Goal: Task Accomplishment & Management: Complete application form

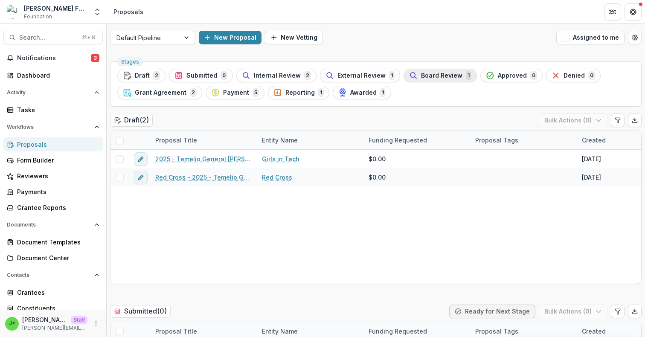
click at [421, 78] on span "Board Review" at bounding box center [441, 75] width 41 height 7
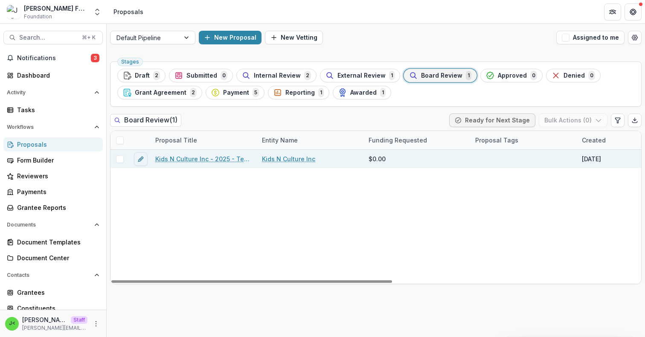
click at [168, 159] on link "Kids N Culture Inc - 2025 - Temelio General Grant Proposal" at bounding box center [203, 158] width 96 height 9
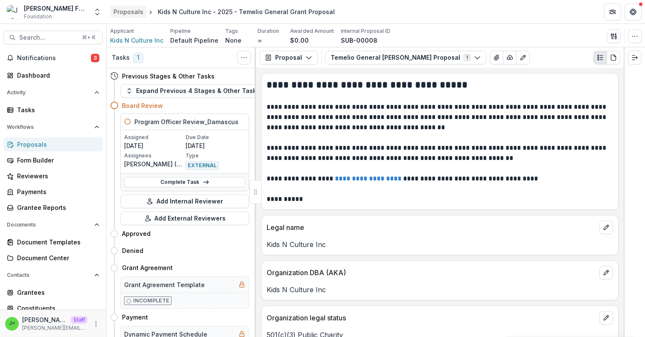
click at [126, 13] on div "Proposals" at bounding box center [128, 11] width 30 height 9
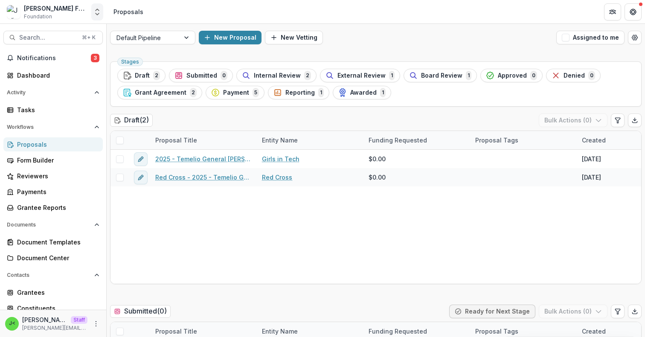
click at [97, 16] on icon "Open entity switcher" at bounding box center [97, 12] width 9 height 9
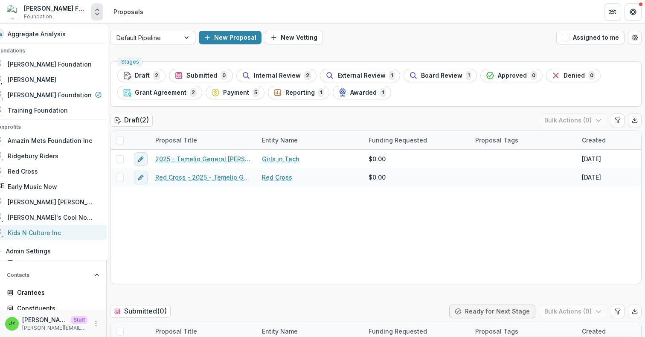
click at [49, 231] on div "Kids N Culture Inc" at bounding box center [34, 232] width 53 height 9
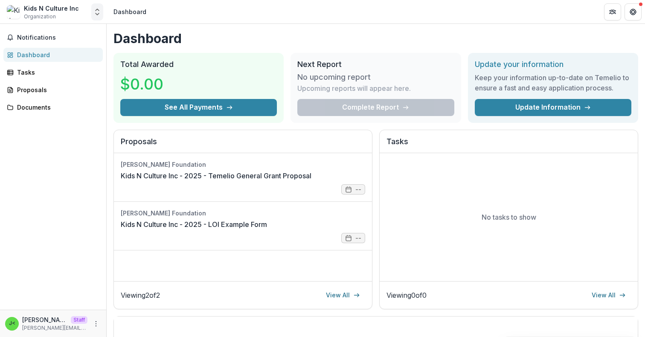
click at [93, 19] on button "Open entity switcher" at bounding box center [97, 11] width 12 height 17
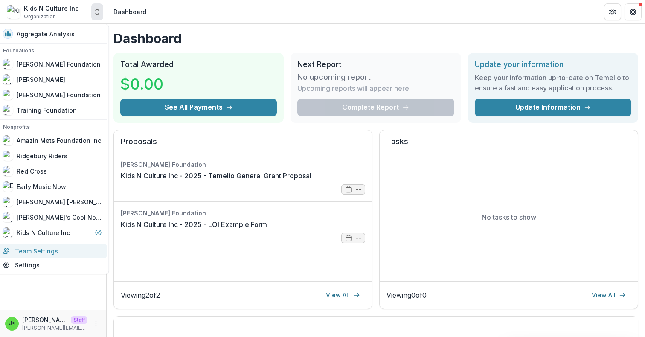
click at [48, 255] on link "Team Settings" at bounding box center [52, 251] width 109 height 14
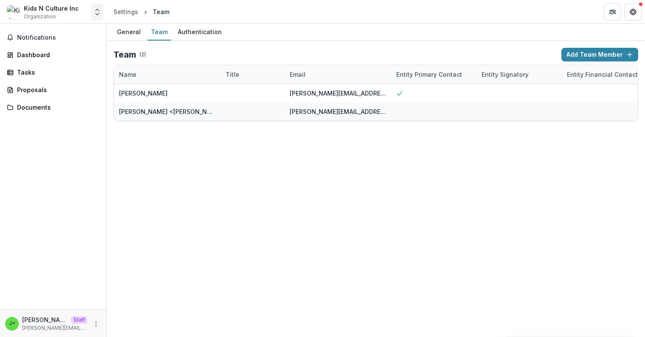
click at [98, 14] on icon "Open entity switcher" at bounding box center [97, 12] width 9 height 9
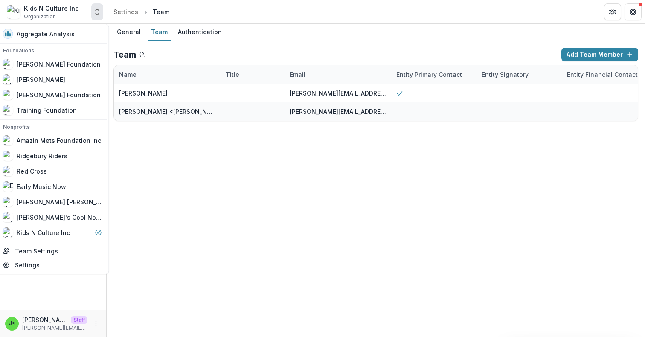
click at [93, 10] on icon "Open entity switcher" at bounding box center [97, 12] width 9 height 9
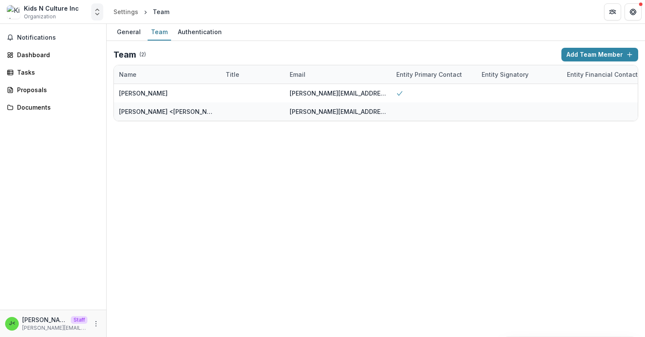
click at [100, 6] on button "Open entity switcher" at bounding box center [97, 11] width 12 height 17
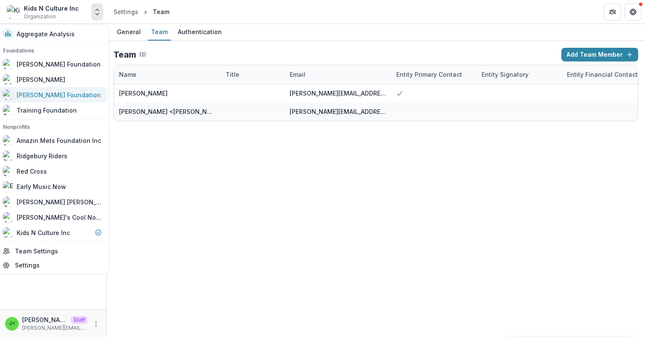
click at [64, 97] on div "Julie Foundation" at bounding box center [59, 94] width 84 height 9
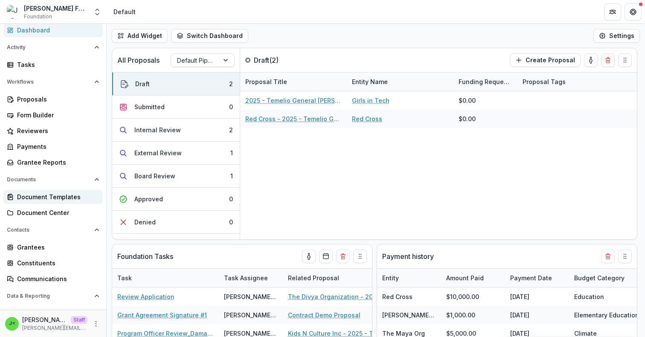
scroll to position [46, 0]
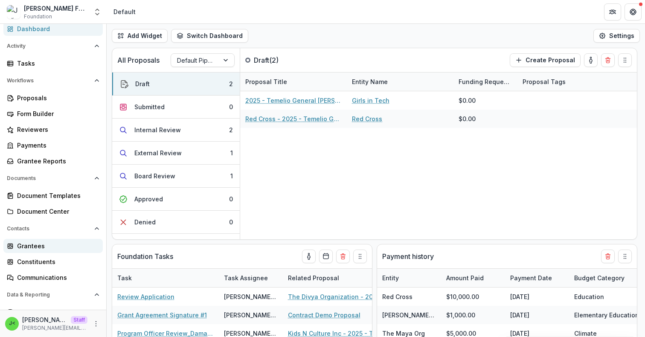
click at [49, 245] on div "Grantees" at bounding box center [56, 245] width 79 height 9
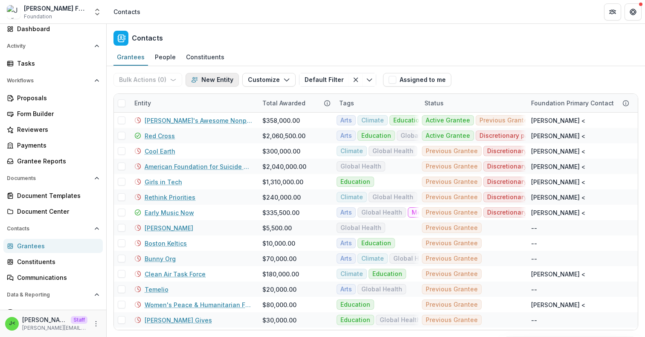
click at [220, 81] on button "New Entity" at bounding box center [211, 80] width 53 height 14
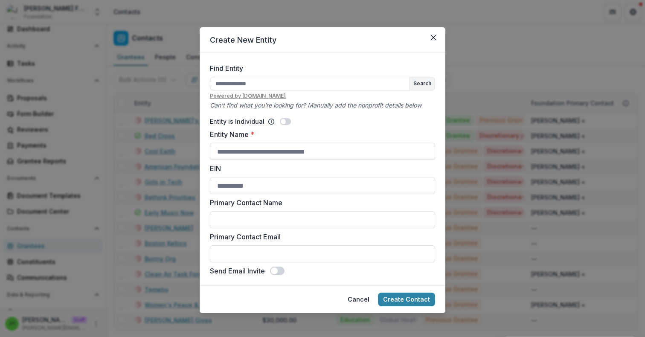
click at [245, 152] on input "Entity Name *" at bounding box center [322, 151] width 225 height 17
click at [390, 170] on label "EIN" at bounding box center [320, 168] width 220 height 10
click at [390, 177] on input "EIN" at bounding box center [322, 185] width 225 height 17
click at [273, 155] on input "Entity Name *" at bounding box center [322, 151] width 225 height 17
type input "**********"
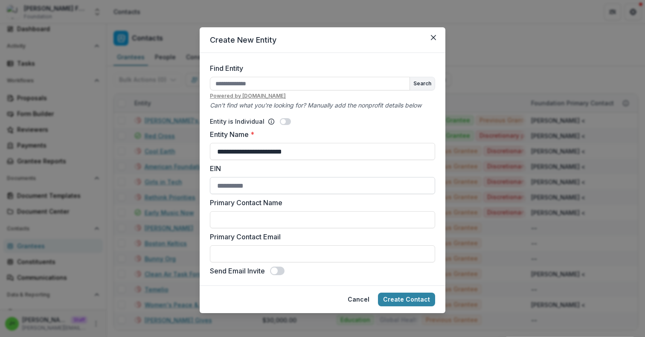
click at [251, 190] on input "EIN" at bounding box center [322, 185] width 225 height 17
click at [253, 255] on input "Primary Contact Email" at bounding box center [322, 252] width 225 height 17
type input "**********"
click at [275, 267] on span at bounding box center [274, 270] width 7 height 7
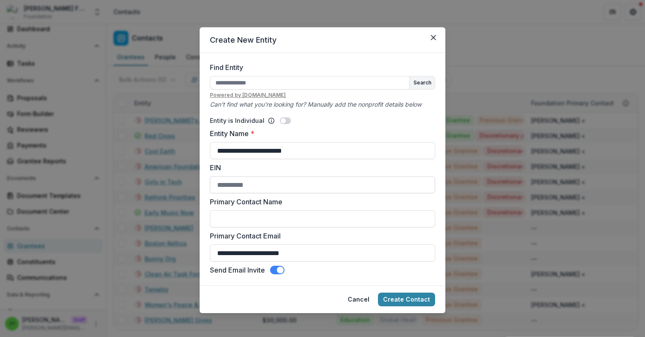
click at [261, 181] on input "EIN" at bounding box center [322, 184] width 225 height 17
type input "*"
type input "**********"
click at [295, 217] on input "Primary Contact Name" at bounding box center [322, 218] width 225 height 17
type input "*"
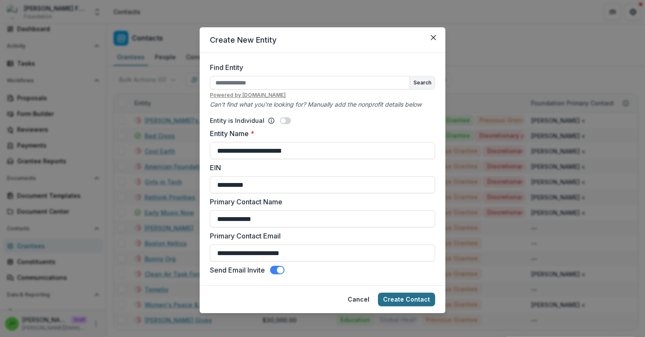
type input "**********"
click at [412, 301] on button "Create Contact" at bounding box center [406, 300] width 57 height 14
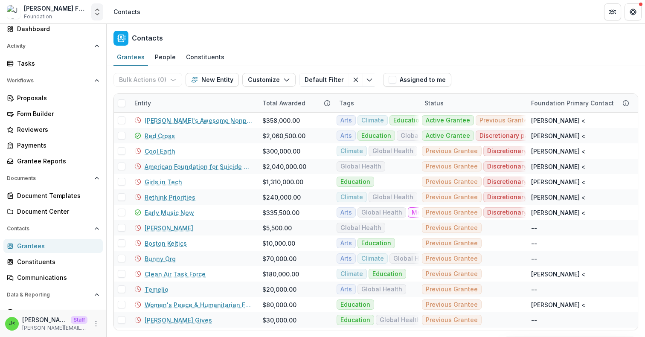
click at [99, 12] on icon "Open entity switcher" at bounding box center [97, 12] width 9 height 9
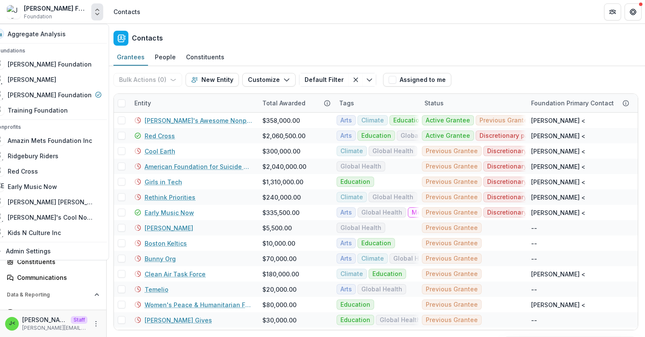
click at [99, 12] on icon "Open entity switcher" at bounding box center [97, 12] width 9 height 9
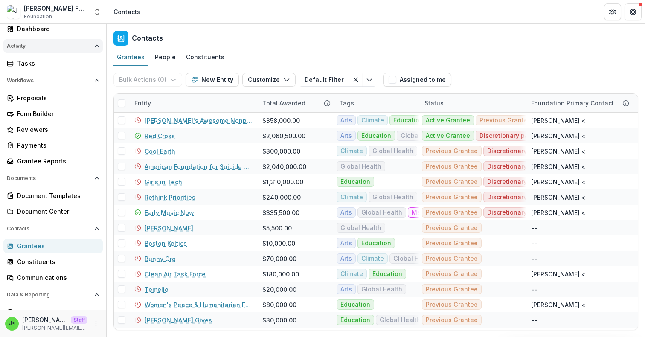
scroll to position [0, 0]
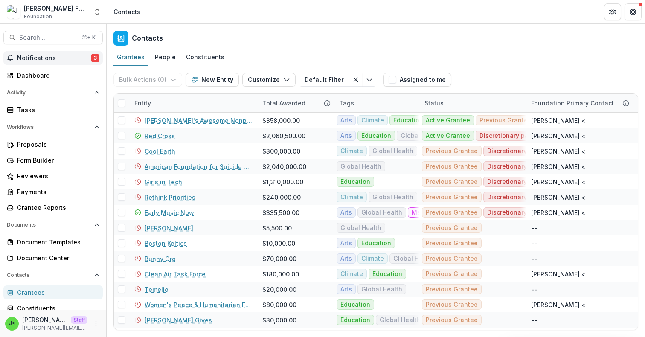
click at [54, 58] on span "Notifications" at bounding box center [54, 58] width 74 height 7
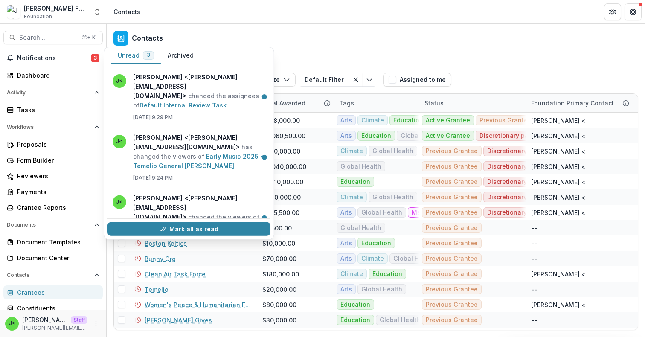
click at [238, 30] on div "Contacts" at bounding box center [376, 36] width 538 height 25
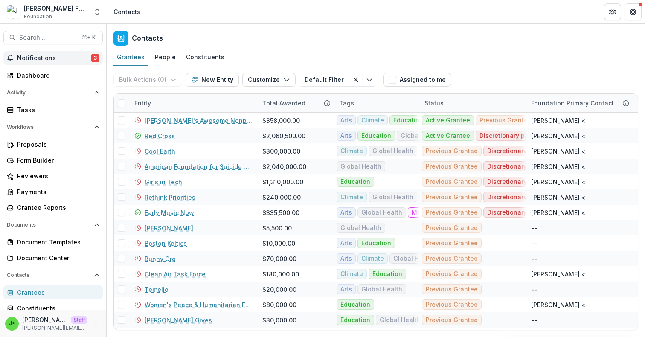
click at [49, 60] on span "Notifications" at bounding box center [54, 58] width 74 height 7
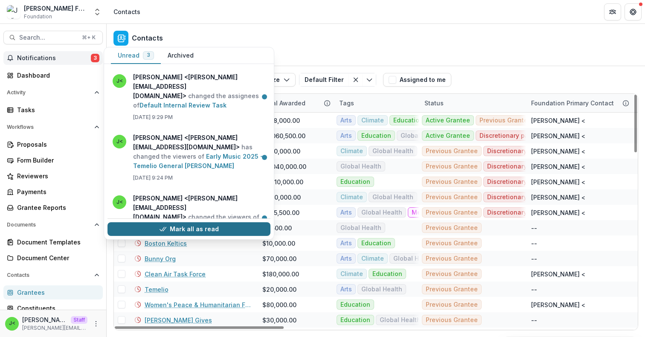
click at [191, 222] on button "Mark all as read" at bounding box center [188, 229] width 163 height 14
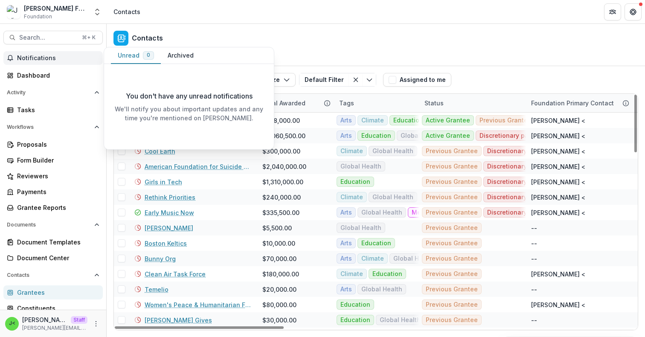
click at [72, 57] on span "Notifications" at bounding box center [58, 58] width 82 height 7
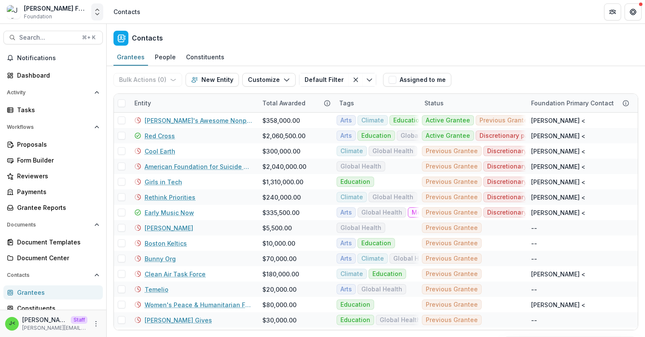
click at [95, 12] on icon "Open entity switcher" at bounding box center [97, 12] width 9 height 9
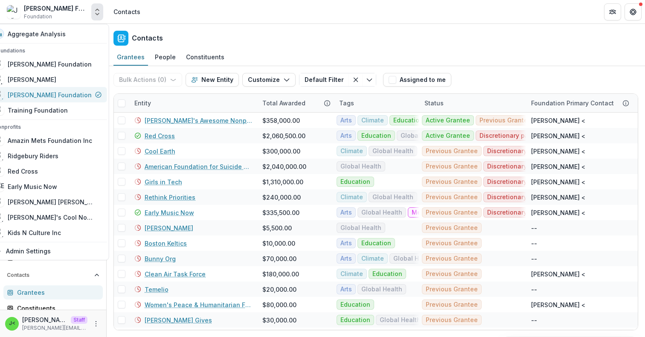
click at [63, 98] on div "Julie Foundation" at bounding box center [50, 94] width 84 height 9
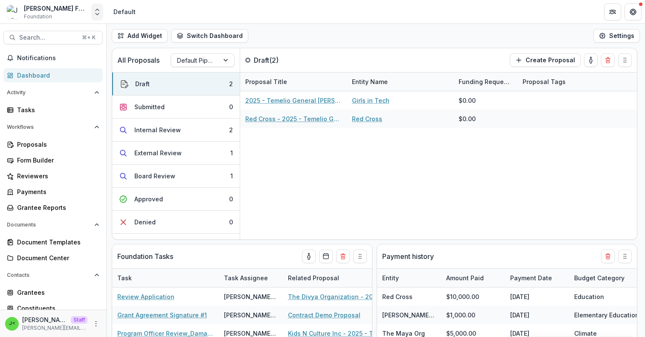
click at [98, 12] on icon "Open entity switcher" at bounding box center [97, 12] width 9 height 9
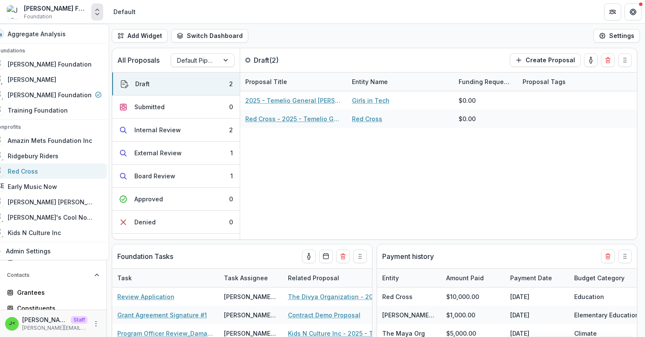
click at [57, 168] on div "Red Cross" at bounding box center [48, 171] width 108 height 10
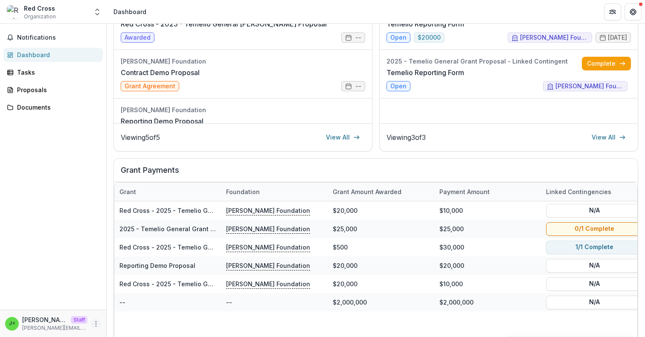
click at [96, 323] on circle "More" at bounding box center [96, 323] width 0 height 0
click at [123, 320] on button "Logout" at bounding box center [152, 320] width 91 height 14
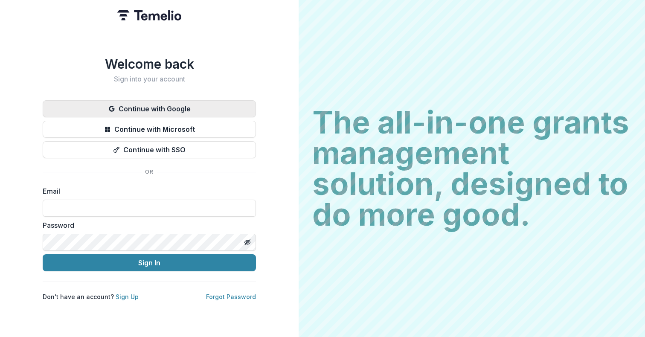
click at [159, 108] on button "Continue with Google" at bounding box center [149, 108] width 213 height 17
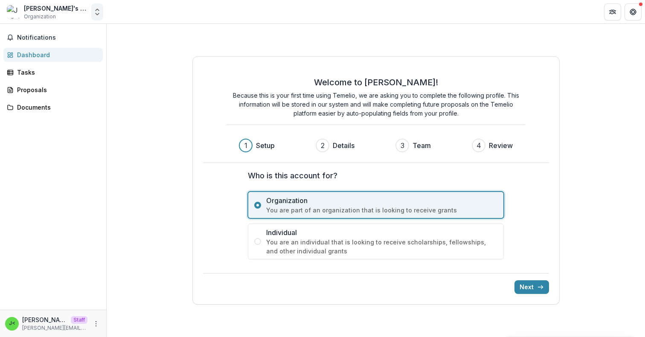
click at [94, 13] on icon "Open entity switcher" at bounding box center [97, 12] width 9 height 9
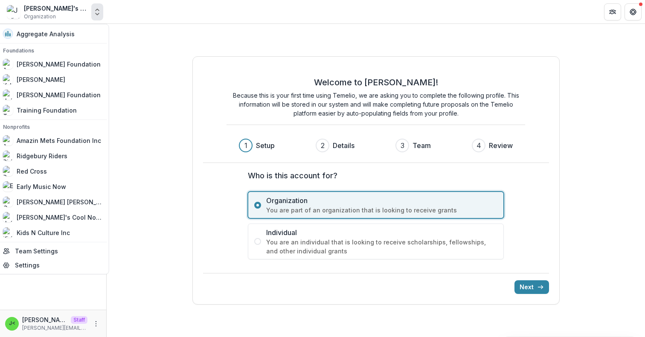
click at [95, 13] on icon "Open entity switcher" at bounding box center [97, 12] width 9 height 9
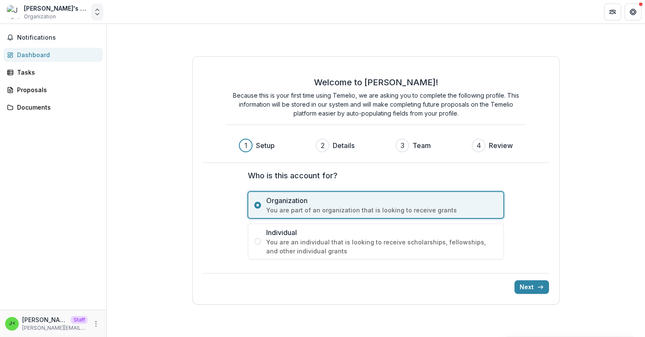
click at [95, 13] on icon "Open entity switcher" at bounding box center [97, 12] width 9 height 9
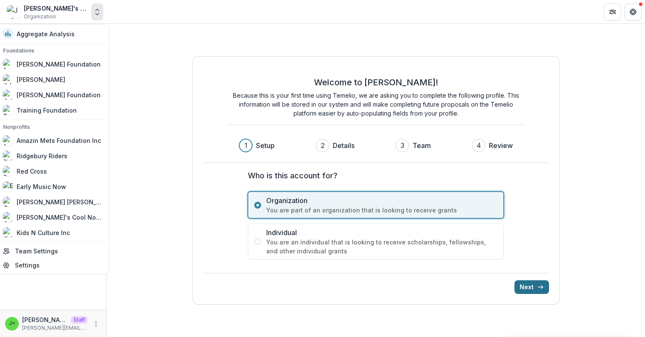
click at [531, 293] on button "Next" at bounding box center [531, 287] width 35 height 14
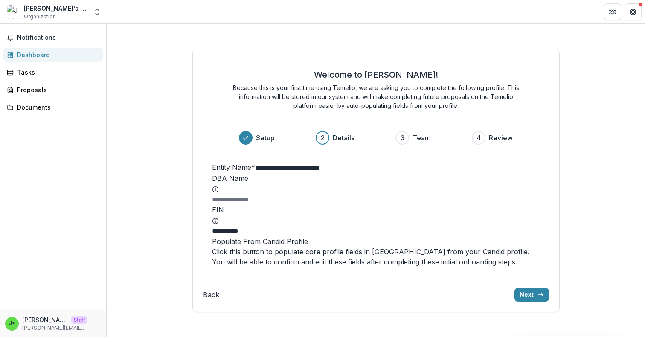
scroll to position [15, 0]
click at [212, 300] on button "Back" at bounding box center [211, 295] width 16 height 10
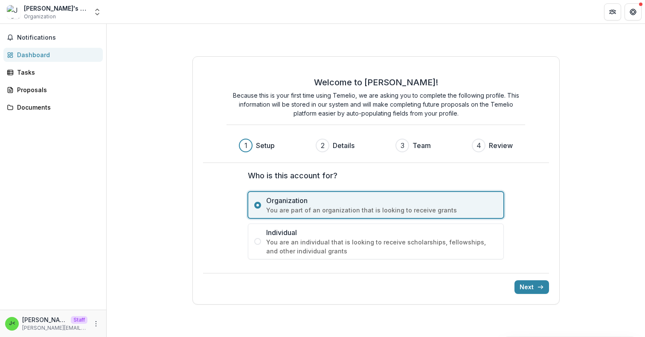
scroll to position [0, 0]
click at [528, 289] on button "Next" at bounding box center [531, 287] width 35 height 14
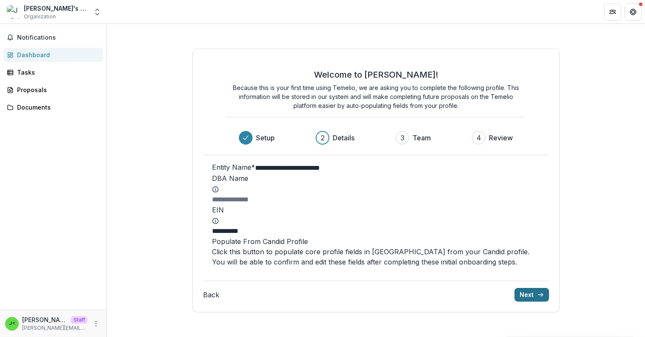
click at [522, 301] on button "Next" at bounding box center [531, 295] width 35 height 14
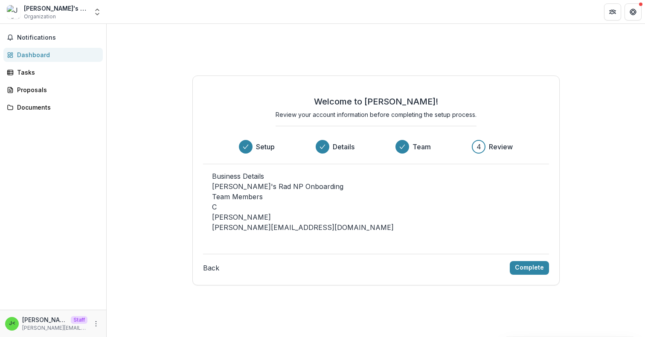
click at [217, 273] on button "Back" at bounding box center [211, 268] width 16 height 10
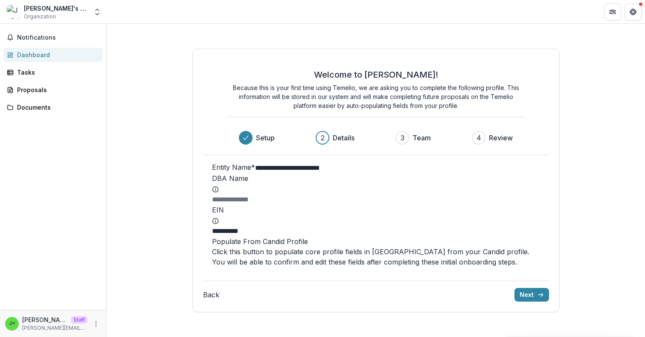
scroll to position [15, 0]
click at [537, 298] on icon "submit" at bounding box center [540, 294] width 7 height 7
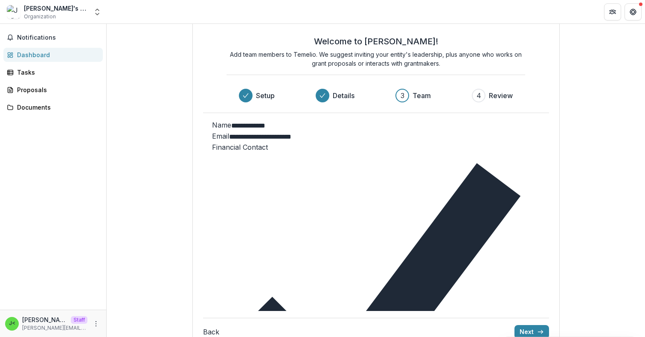
scroll to position [0, 0]
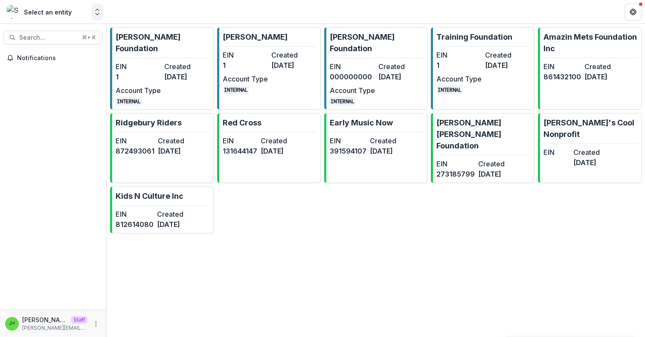
click at [99, 14] on icon "Open entity switcher" at bounding box center [97, 12] width 9 height 9
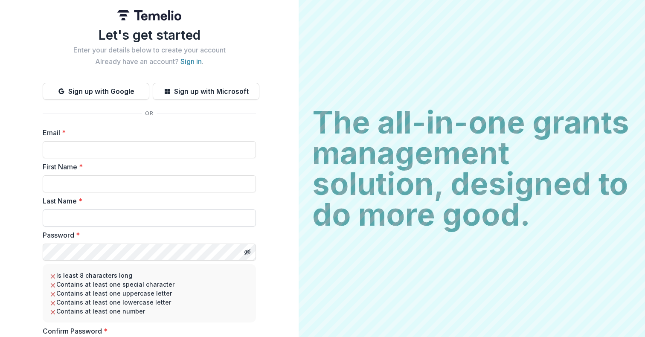
scroll to position [1, 0]
click at [149, 151] on input "Email *" at bounding box center [149, 148] width 213 height 17
type input "**********"
click at [93, 188] on input "First Name *" at bounding box center [149, 182] width 213 height 17
type input "*******"
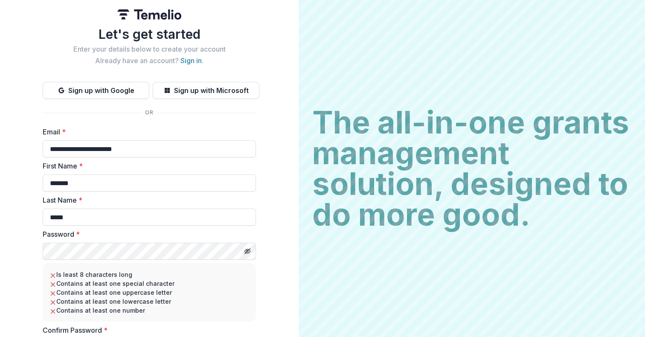
type input "*****"
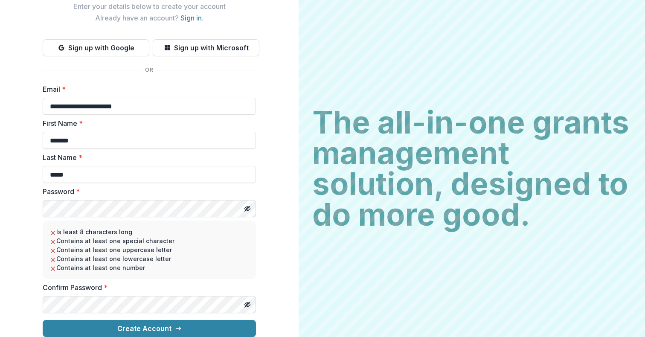
scroll to position [50, 0]
click at [26, 202] on div "**********" at bounding box center [149, 147] width 299 height 380
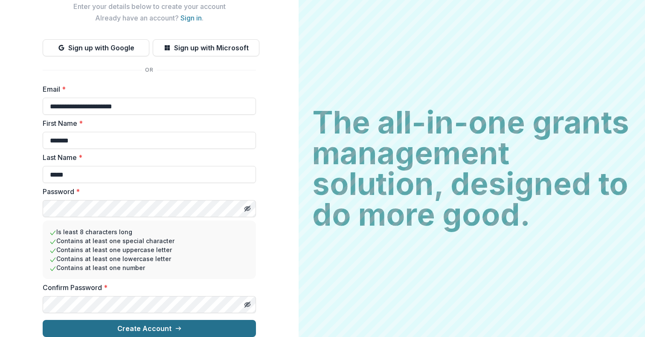
click at [141, 324] on button "Create Account" at bounding box center [149, 328] width 213 height 17
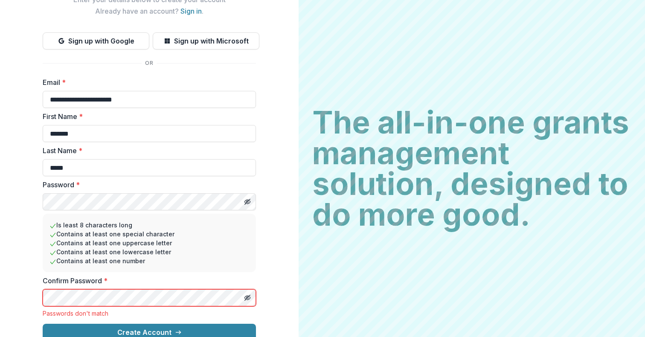
scroll to position [61, 0]
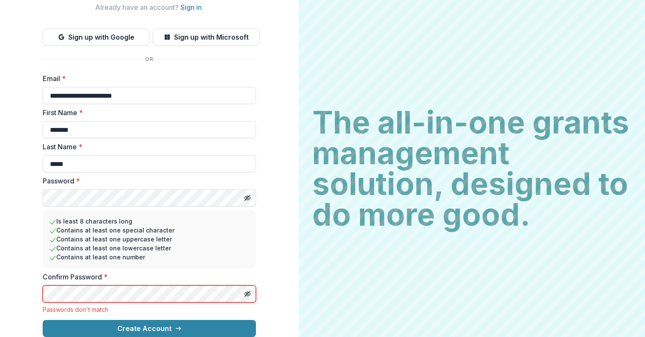
click at [7, 276] on div "**********" at bounding box center [149, 141] width 299 height 391
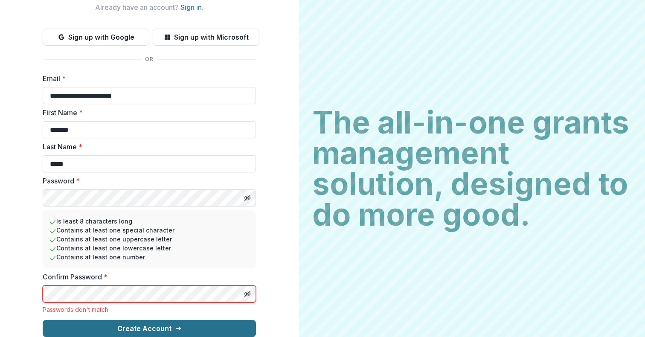
click at [75, 320] on button "Create Account" at bounding box center [149, 328] width 213 height 17
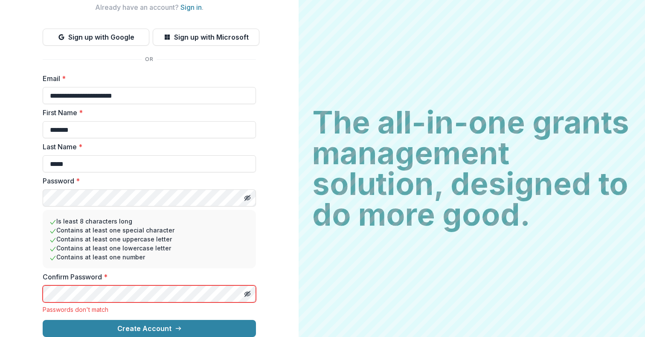
click at [12, 275] on div "**********" at bounding box center [149, 141] width 299 height 391
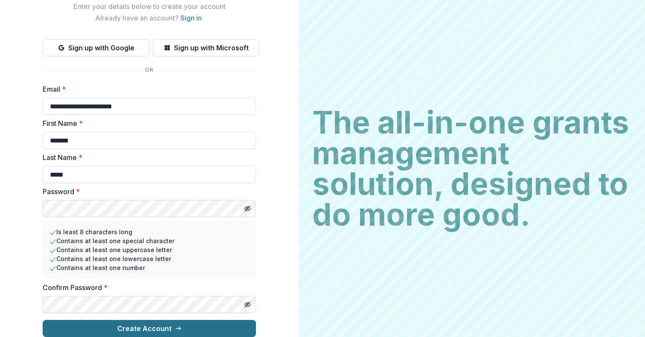
click at [143, 325] on button "Create Account" at bounding box center [149, 328] width 213 height 17
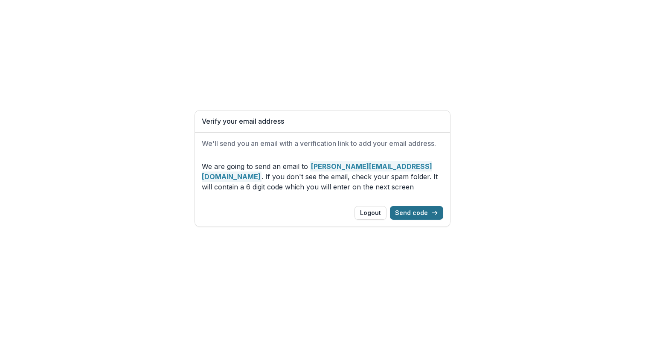
click at [423, 214] on button "Send code" at bounding box center [416, 213] width 53 height 14
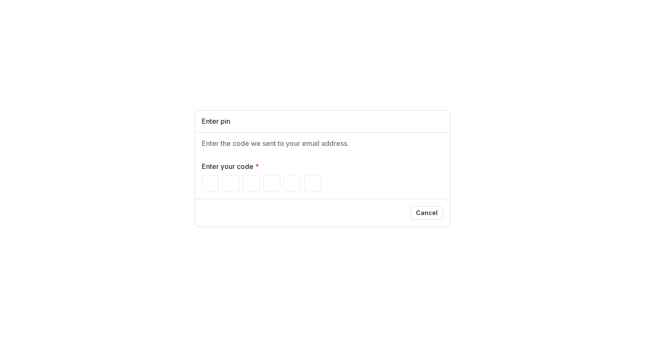
paste input "******"
type input "*"
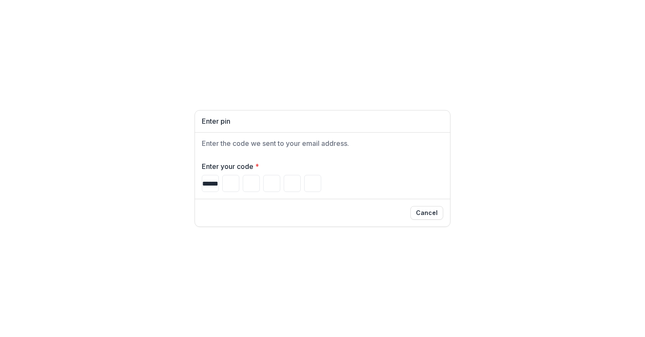
type input "*"
